Goal: Task Accomplishment & Management: Complete application form

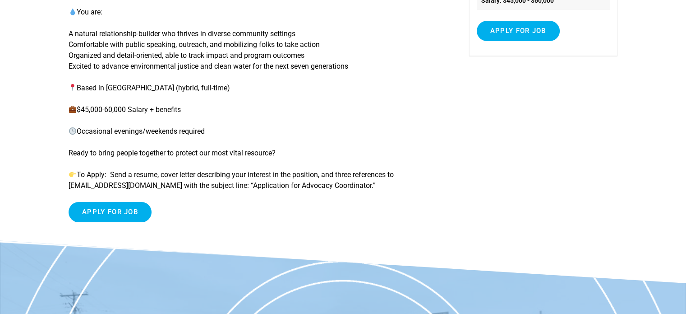
scroll to position [198, 0]
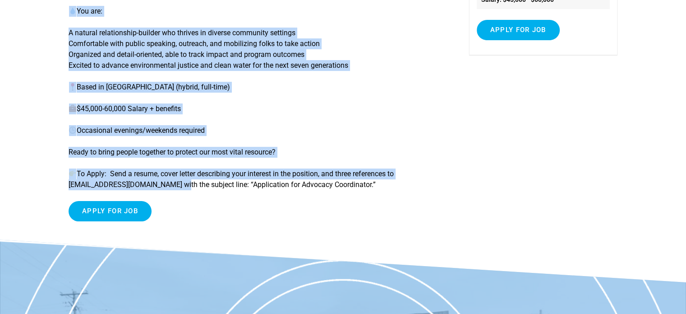
drag, startPoint x: 170, startPoint y: 185, endPoint x: 59, endPoint y: 184, distance: 111.4
click at [59, 184] on article "Advocacy Coordinator Now Hiring: Advocacy Coordinator Do you love connecting pe…" at bounding box center [343, 49] width 686 height 379
drag, startPoint x: 59, startPoint y: 184, endPoint x: 69, endPoint y: 186, distance: 10.3
click at [69, 186] on article "Advocacy Coordinator Now Hiring: Advocacy Coordinator Do you love connecting pe…" at bounding box center [343, 49] width 686 height 379
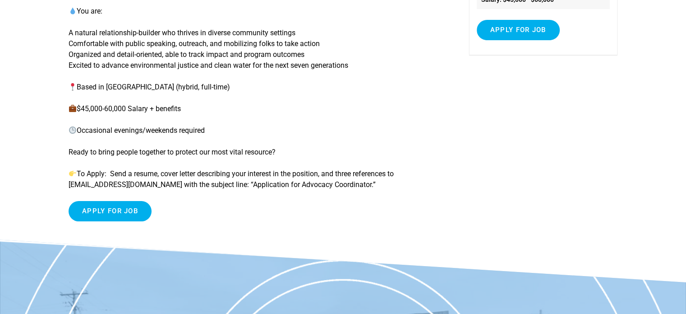
click at [195, 208] on div "Apply for job To apply for this job please visit [DOMAIN_NAME] ." at bounding box center [255, 211] width 373 height 20
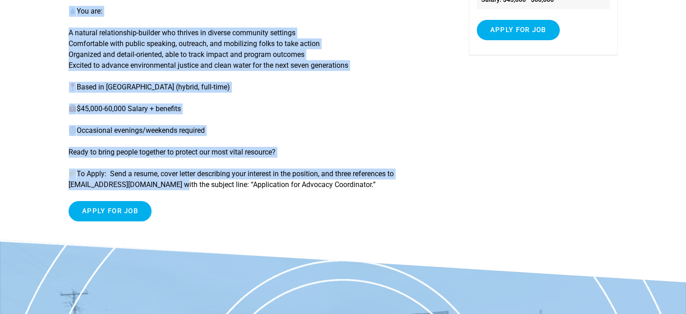
drag, startPoint x: 166, startPoint y: 185, endPoint x: 60, endPoint y: 191, distance: 105.7
click at [60, 191] on article "Advocacy Coordinator Now Hiring: Advocacy Coordinator Do you love connecting pe…" at bounding box center [343, 49] width 686 height 379
drag, startPoint x: 60, startPoint y: 191, endPoint x: 72, endPoint y: 189, distance: 11.9
click at [72, 189] on article "Advocacy Coordinator Now Hiring: Advocacy Coordinator Do you love connecting pe…" at bounding box center [343, 49] width 686 height 379
click at [72, 189] on p "To Apply: Send a resume, cover letter describing your interest in the position,…" at bounding box center [255, 179] width 373 height 22
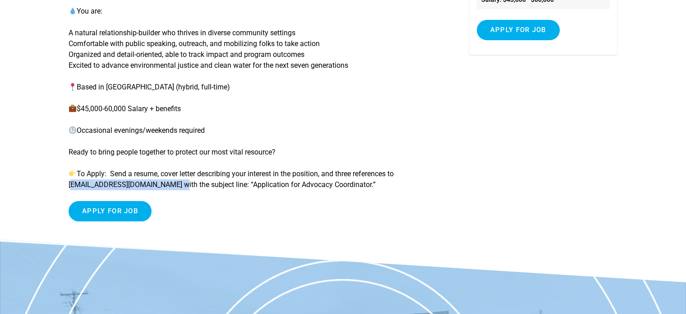
drag, startPoint x: 69, startPoint y: 185, endPoint x: 168, endPoint y: 184, distance: 99.2
click at [168, 184] on p "To Apply: Send a resume, cover letter describing your interest in the position,…" at bounding box center [255, 179] width 373 height 22
drag, startPoint x: 167, startPoint y: 185, endPoint x: 69, endPoint y: 185, distance: 97.4
click at [69, 185] on p "To Apply: Send a resume, cover letter describing your interest in the position,…" at bounding box center [255, 179] width 373 height 22
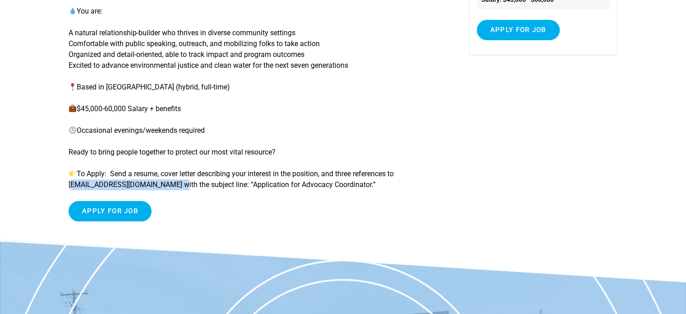
copy p "[EMAIL_ADDRESS][DOMAIN_NAME]"
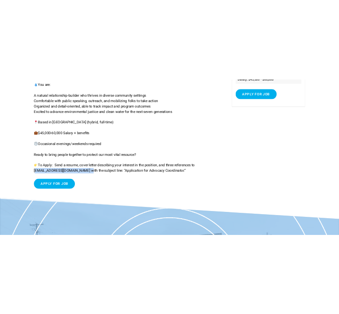
scroll to position [263, 0]
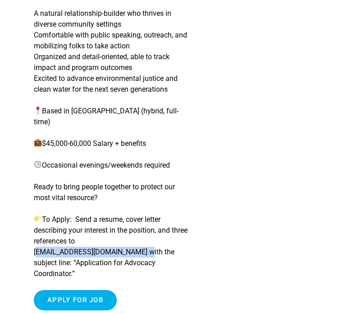
click at [138, 95] on p "A natural relationship-builder who thrives in diverse community settings Comfor…" at bounding box center [112, 51] width 156 height 87
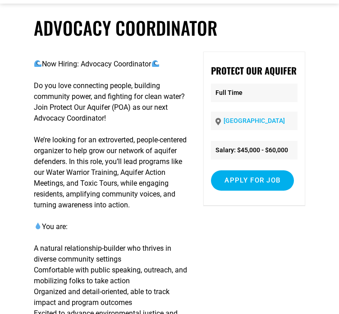
scroll to position [0, 0]
